Goal: Task Accomplishment & Management: Complete application form

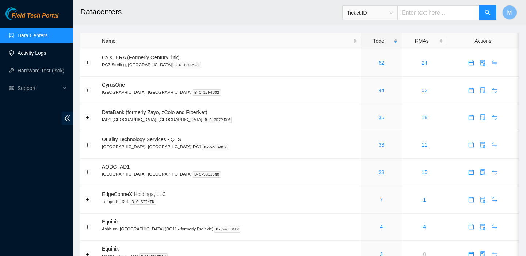
click at [42, 54] on link "Activity Logs" at bounding box center [32, 53] width 29 height 6
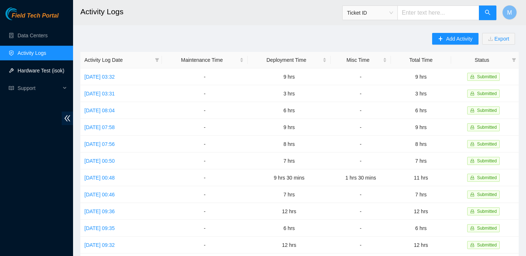
click at [36, 68] on link "Hardware Test (isok)" at bounding box center [41, 71] width 47 height 6
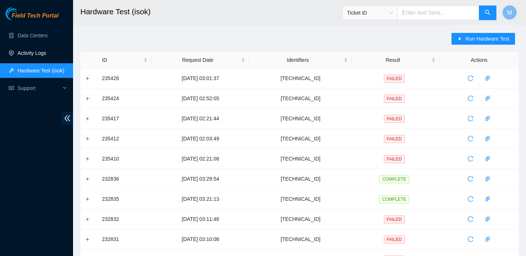
click at [38, 54] on link "Activity Logs" at bounding box center [32, 53] width 29 height 6
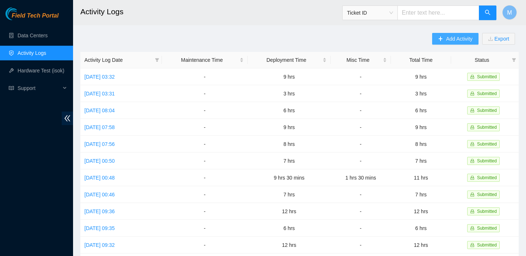
click at [460, 42] on span "Add Activity" at bounding box center [459, 39] width 26 height 8
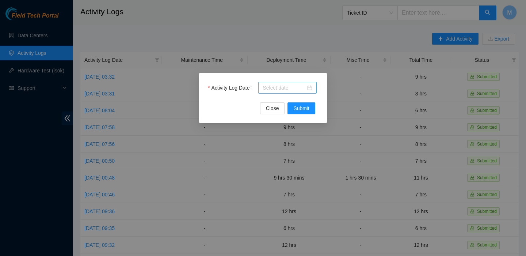
click at [283, 90] on input "Activity Log Date" at bounding box center [284, 88] width 43 height 8
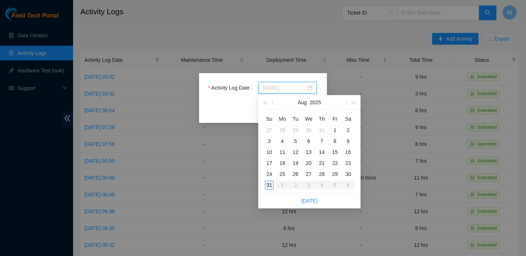
type input "[DATE]"
click at [269, 187] on div "31" at bounding box center [269, 185] width 9 height 9
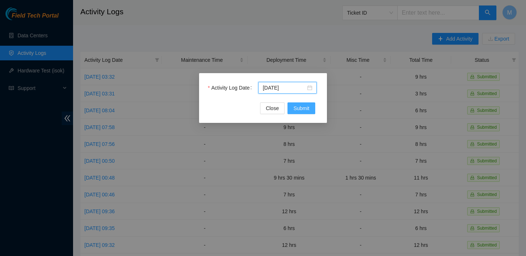
click at [294, 107] on span "Submit" at bounding box center [301, 108] width 16 height 8
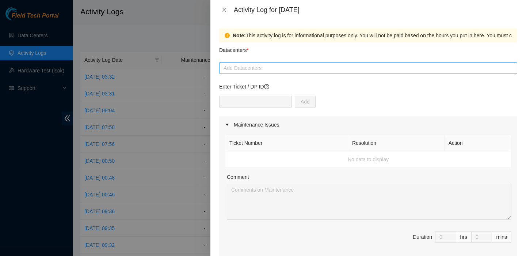
click at [273, 71] on div at bounding box center [368, 68] width 295 height 9
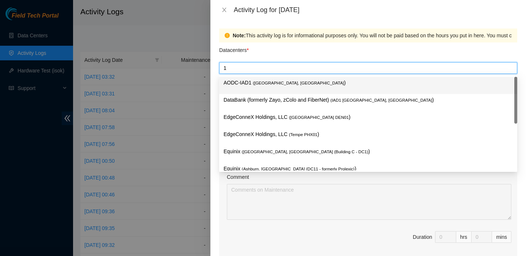
type input "12"
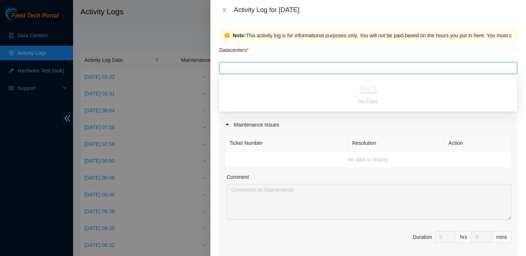
click at [271, 71] on div "12" at bounding box center [368, 68] width 295 height 9
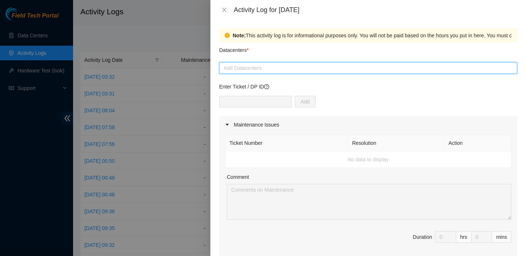
click at [271, 71] on div at bounding box center [368, 68] width 295 height 9
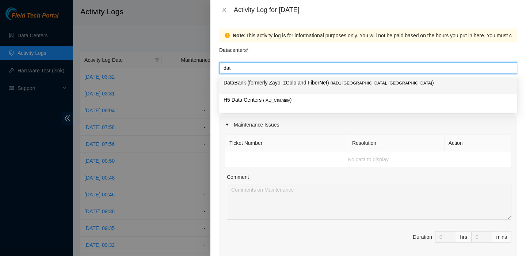
type input "data"
click at [265, 86] on p "DataBank (formerly Zayo, zColo and FiberNet) ( IAD1 [GEOGRAPHIC_DATA], [GEOGRAP…" at bounding box center [368, 83] width 289 height 8
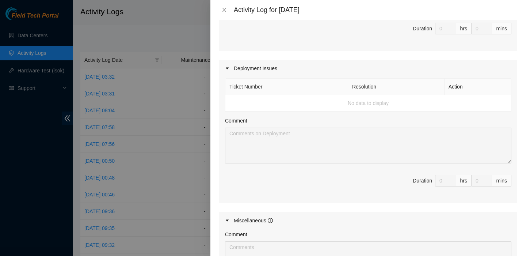
scroll to position [208, 0]
click at [358, 109] on td "No data to display" at bounding box center [368, 104] width 286 height 16
click at [339, 105] on td "No data to display" at bounding box center [368, 104] width 286 height 16
click at [266, 102] on td "No data to display" at bounding box center [368, 104] width 286 height 16
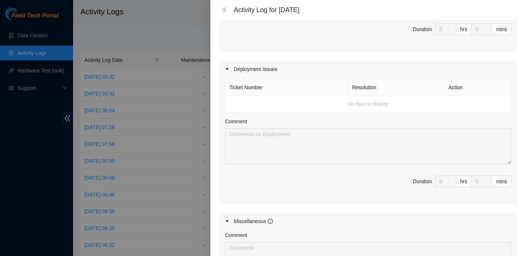
scroll to position [0, 0]
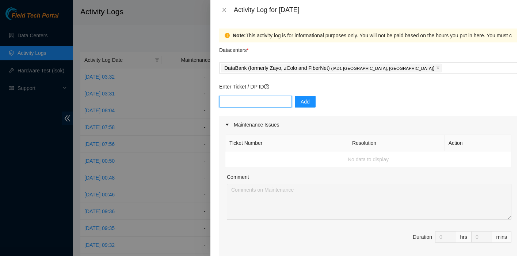
click at [245, 101] on input "text" at bounding box center [255, 102] width 73 height 12
paste input "DP83345"
type input "DP83345"
click at [301, 101] on span "Add" at bounding box center [305, 102] width 9 height 8
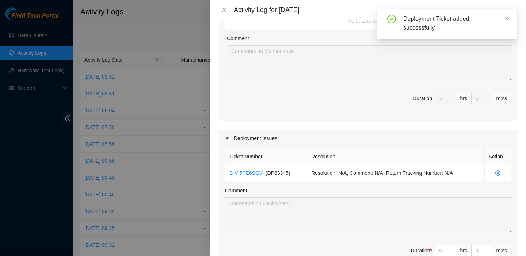
scroll to position [164, 0]
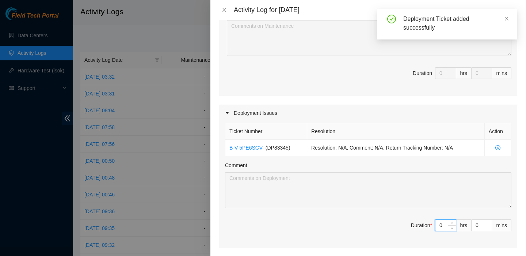
click at [444, 225] on input "0" at bounding box center [446, 225] width 20 height 11
type input "1"
type input "10"
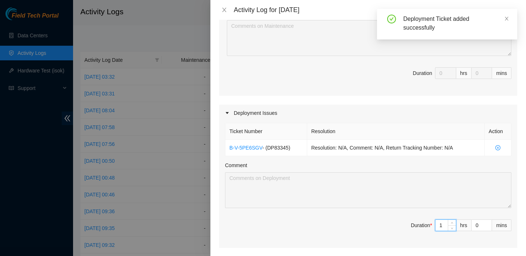
type input "10"
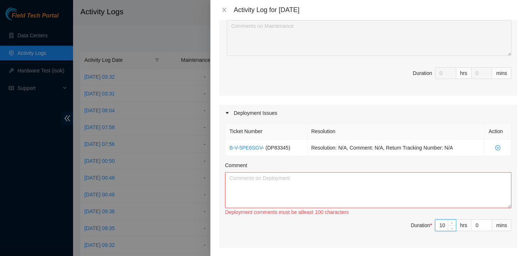
type input "10"
click at [300, 176] on textarea "Comment" at bounding box center [368, 190] width 286 height 36
paste textarea "DP83345 - FABRIC-IAD3: (v2 to v3 Large Upgrade) Pre-run New mTOR to mLeaf Uplin…"
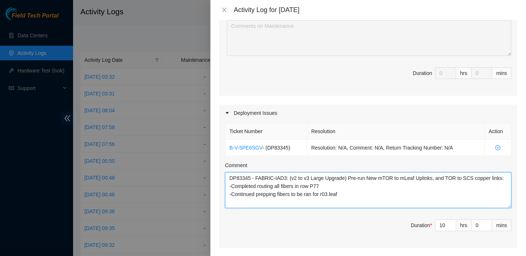
click at [332, 193] on textarea "DP83345 - FABRIC-IAD3: (v2 to v3 Large Upgrade) Pre-run New mTOR to mLeaf Uplin…" at bounding box center [368, 190] width 286 height 36
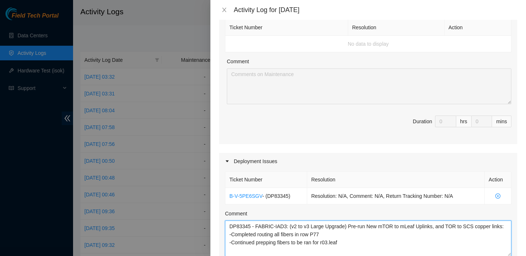
scroll to position [137, 0]
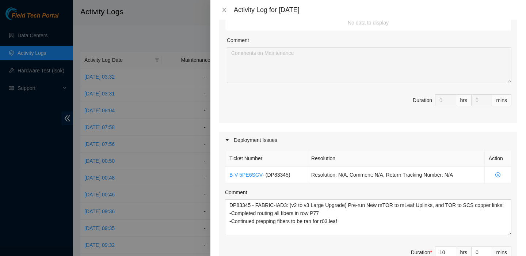
click at [351, 236] on div "Ticket Number Resolution Action B-V-5PE6SGV - ( DP83345 ) Resolution: N/A, Comm…" at bounding box center [368, 211] width 298 height 126
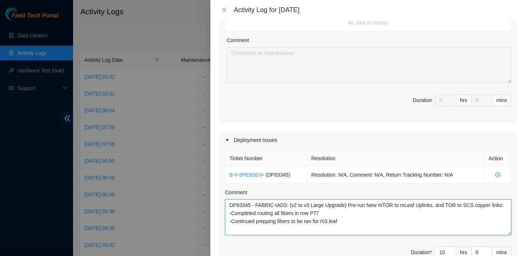
click at [350, 231] on textarea "DP83345 - FABRIC-IAD3: (v2 to v3 Large Upgrade) Pre-run New mTOR to mLeaf Uplin…" at bounding box center [368, 217] width 286 height 36
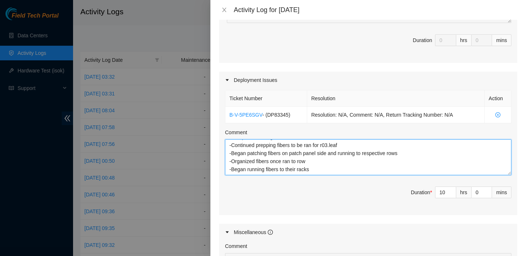
scroll to position [347, 0]
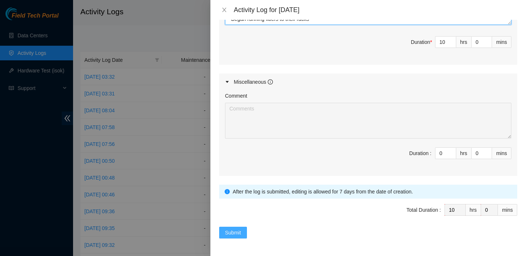
type textarea "DP83345 - FABRIC-IAD3: (v2 to v3 Large Upgrade) Pre-run New mTOR to mLeaf Uplin…"
click at [232, 238] on button "Submit" at bounding box center [233, 233] width 28 height 12
